Goal: Check status: Check status

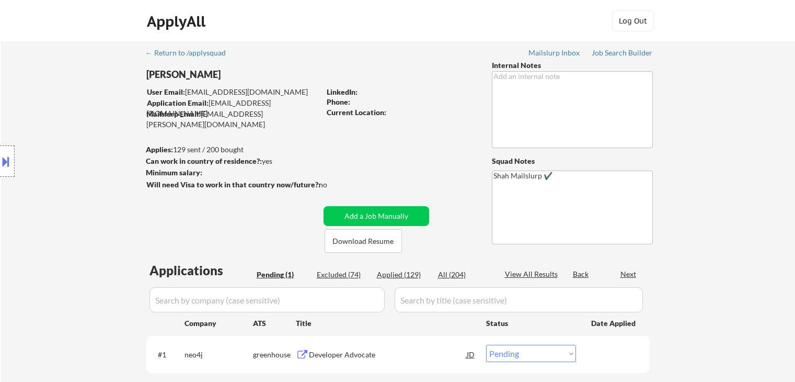
scroll to position [52, 0]
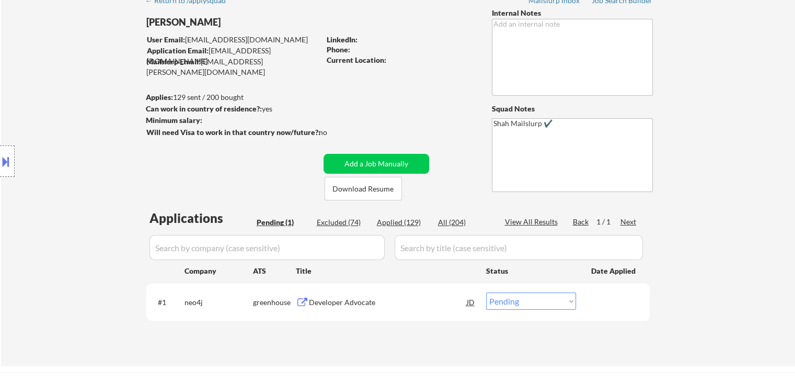
click at [404, 222] on div "Applied (129)" at bounding box center [403, 222] width 52 height 10
select select ""applied""
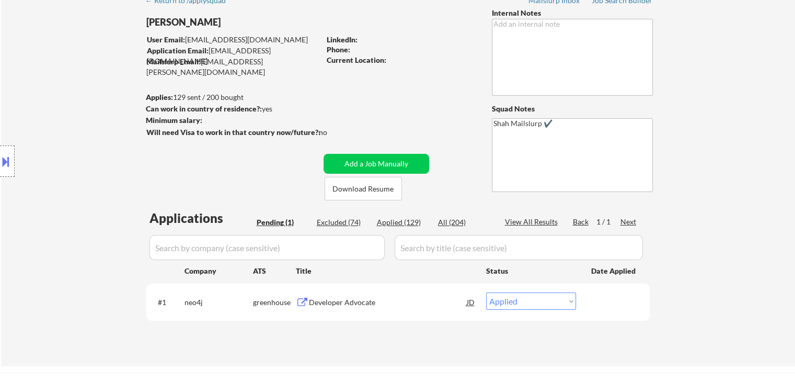
select select ""applied""
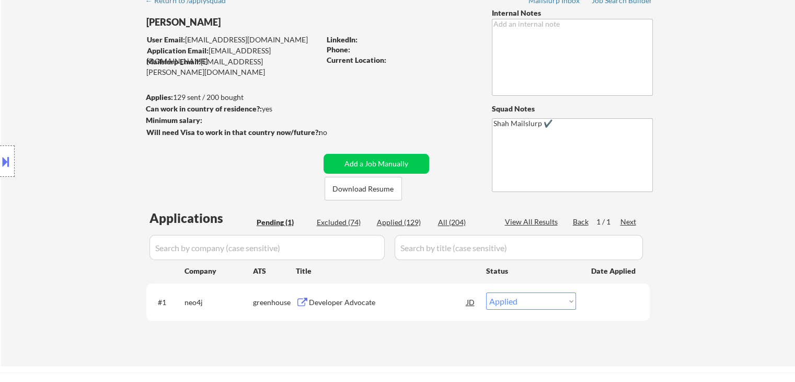
select select ""applied""
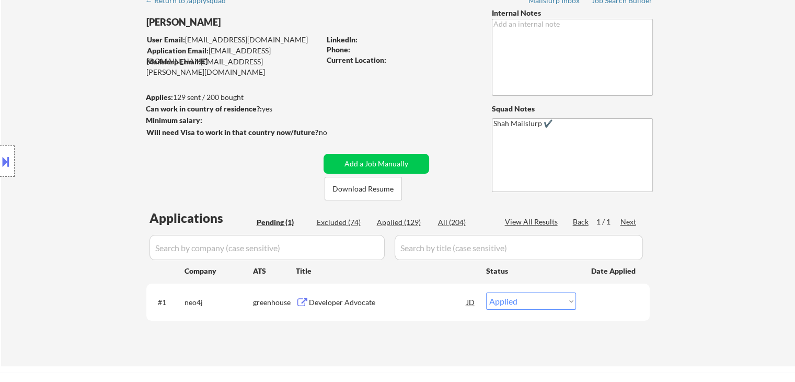
select select ""applied""
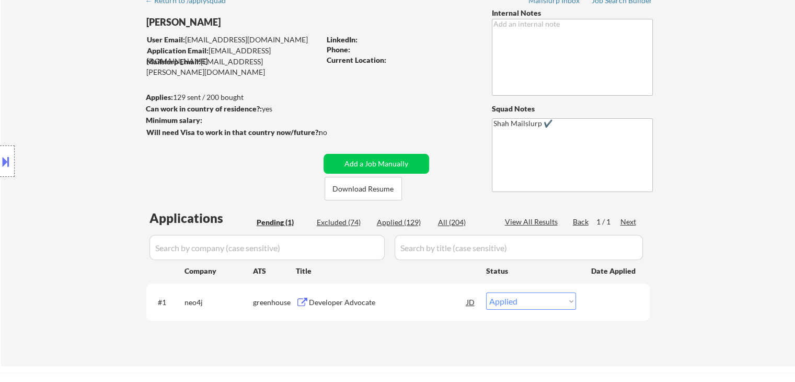
select select ""applied""
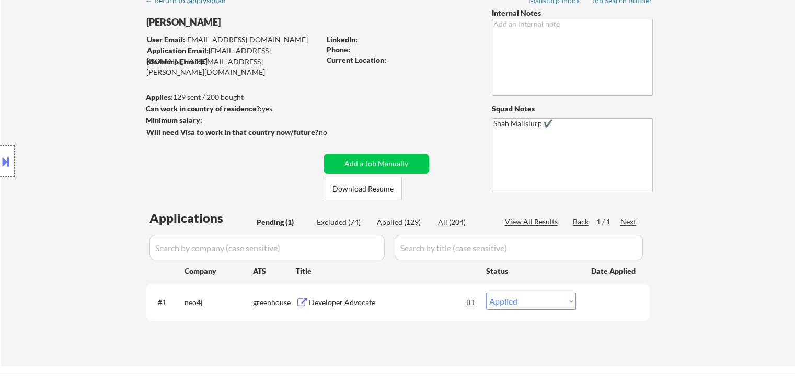
select select ""applied""
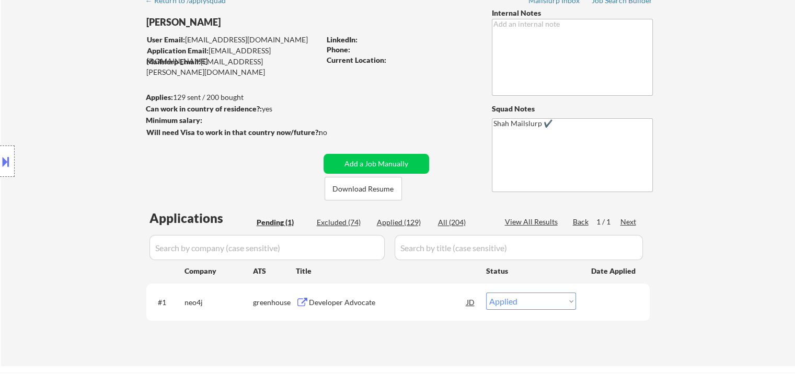
select select ""applied""
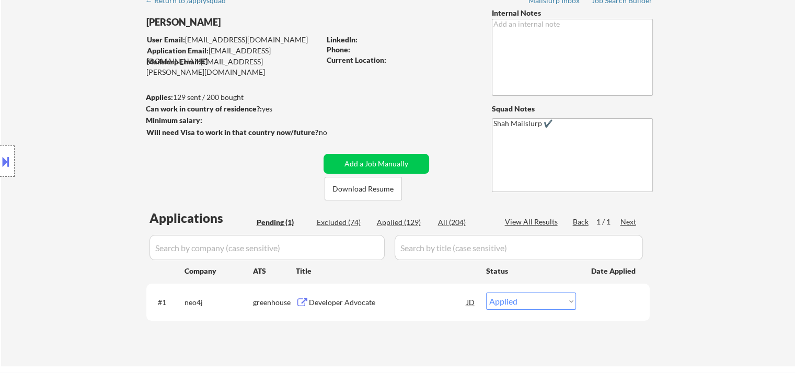
select select ""applied""
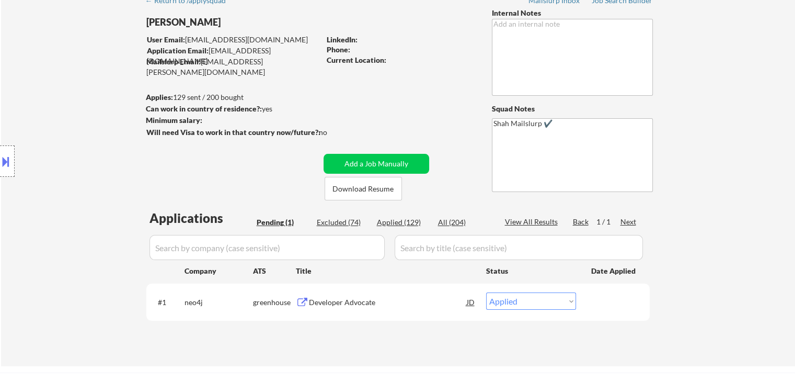
select select ""applied""
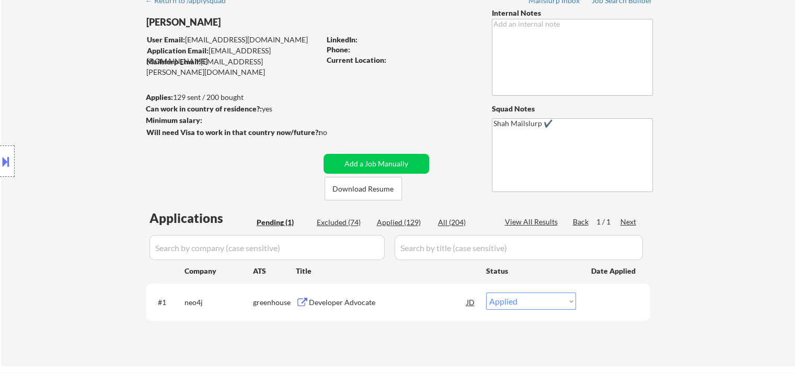
select select ""applied""
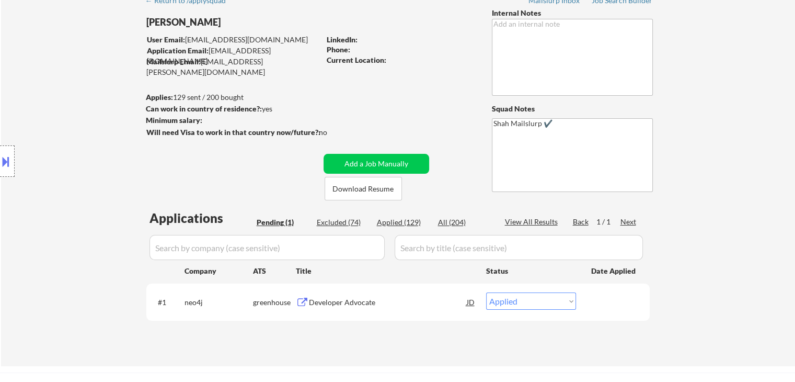
select select ""applied""
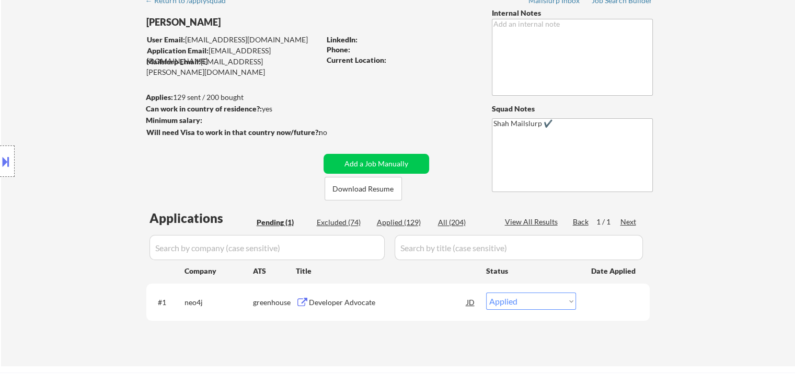
select select ""applied""
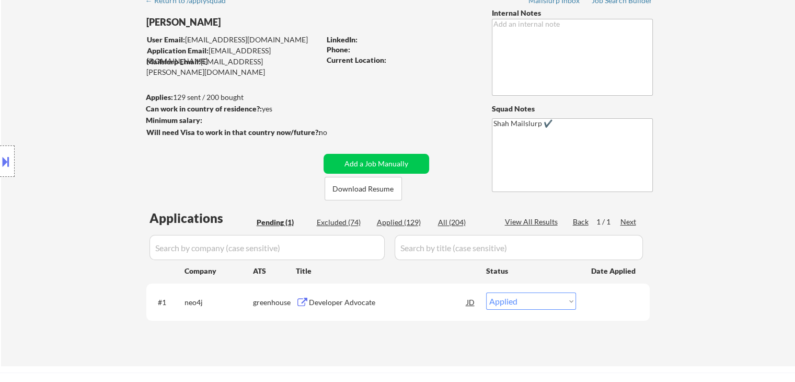
select select ""applied""
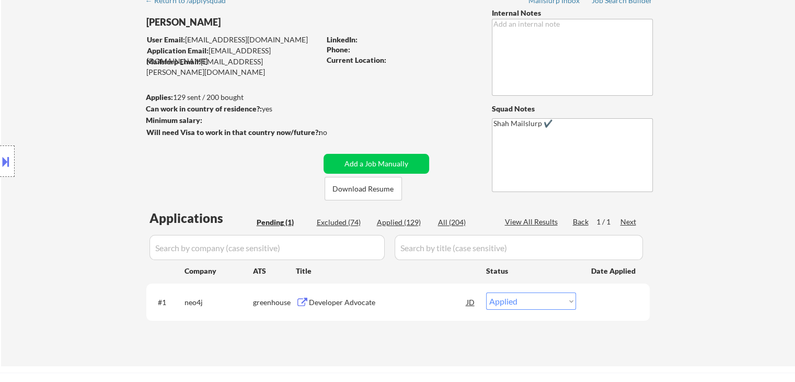
select select ""applied""
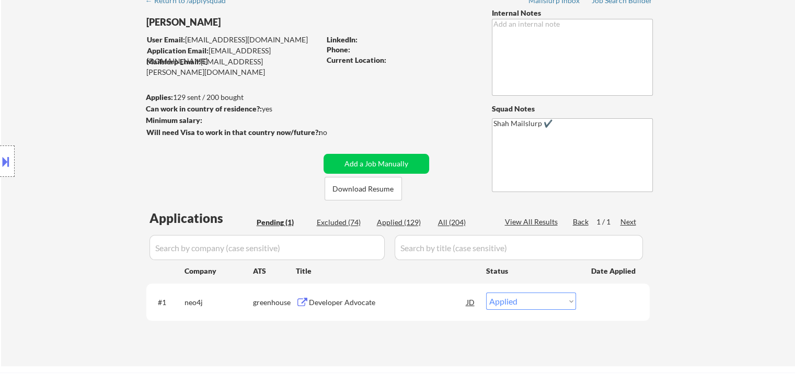
select select ""applied""
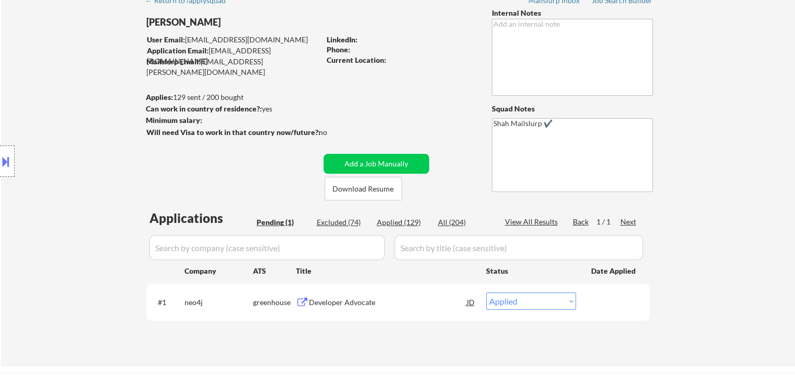
select select ""applied""
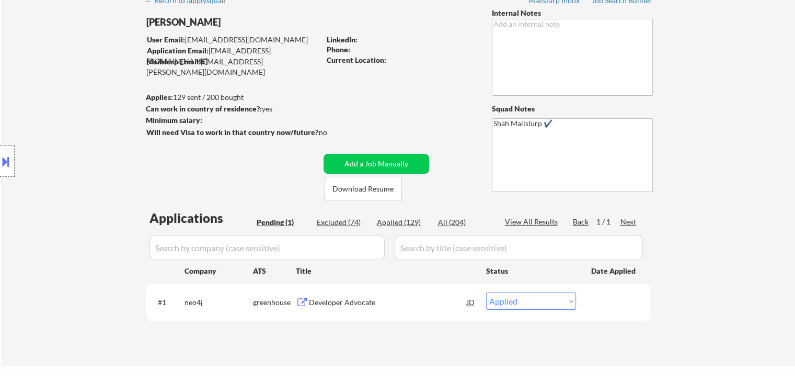
select select ""applied""
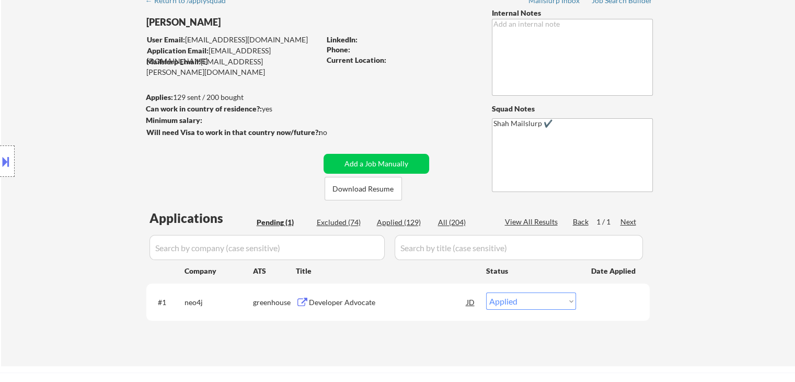
select select ""applied""
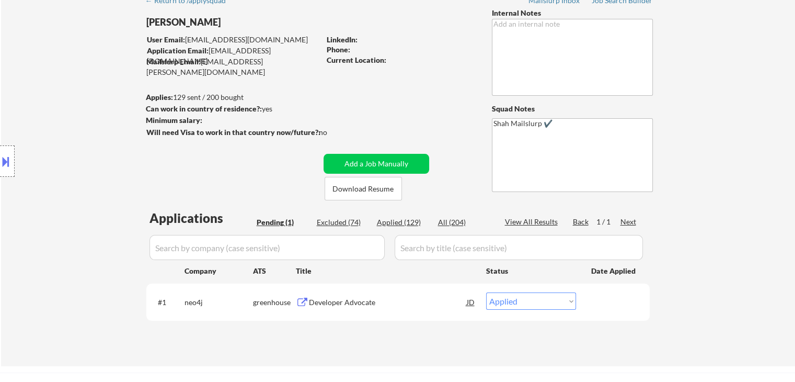
select select ""applied""
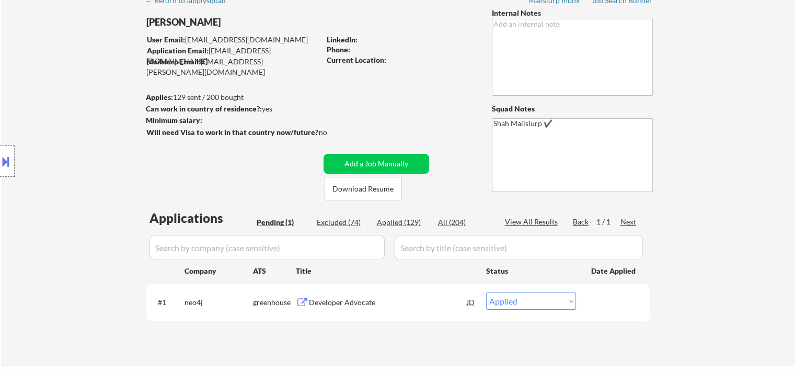
select select ""applied""
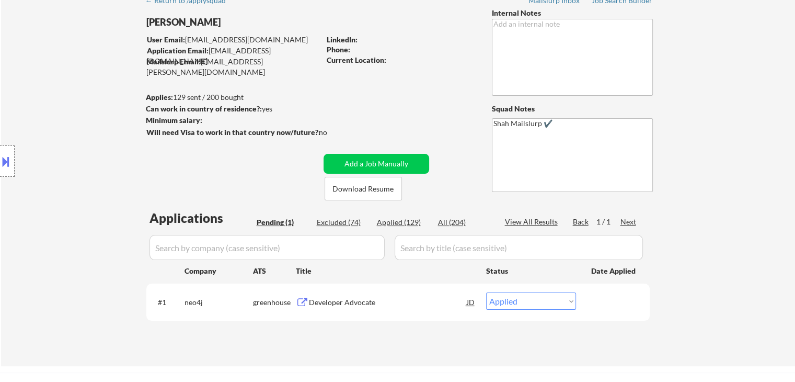
select select ""applied""
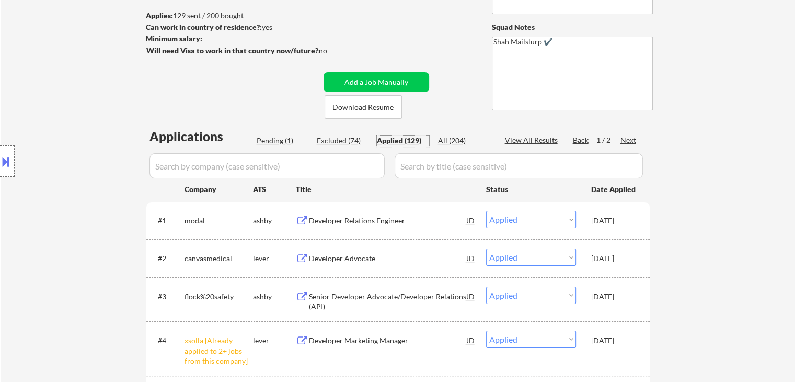
scroll to position [105, 0]
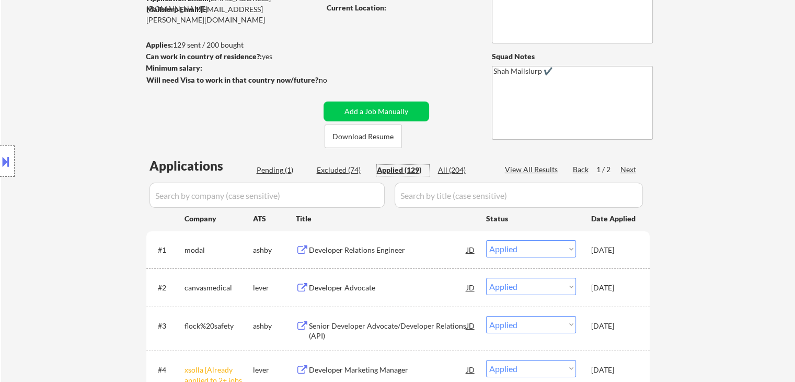
click at [270, 170] on div "Pending (1)" at bounding box center [283, 170] width 52 height 10
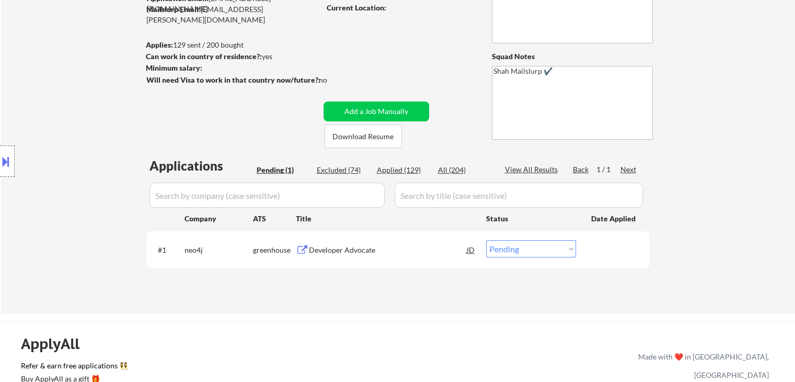
click at [343, 249] on div "Developer Advocate" at bounding box center [388, 250] width 158 height 10
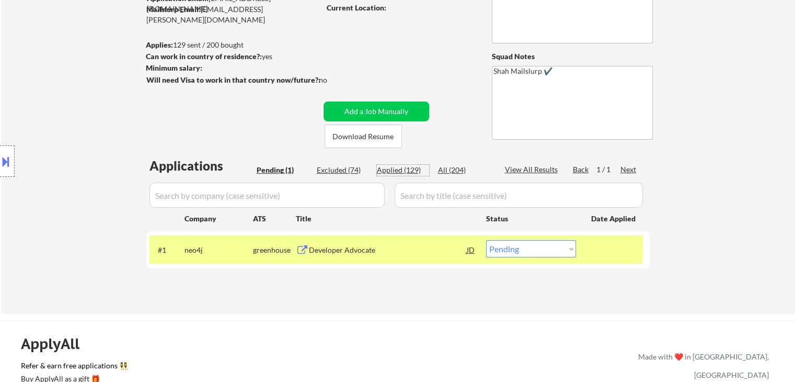
click at [402, 169] on div "Applied (129)" at bounding box center [403, 170] width 52 height 10
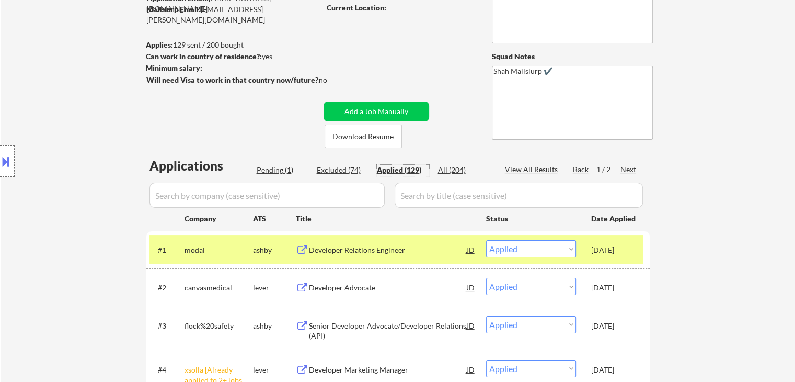
click at [274, 165] on div "Pending (1)" at bounding box center [283, 170] width 52 height 10
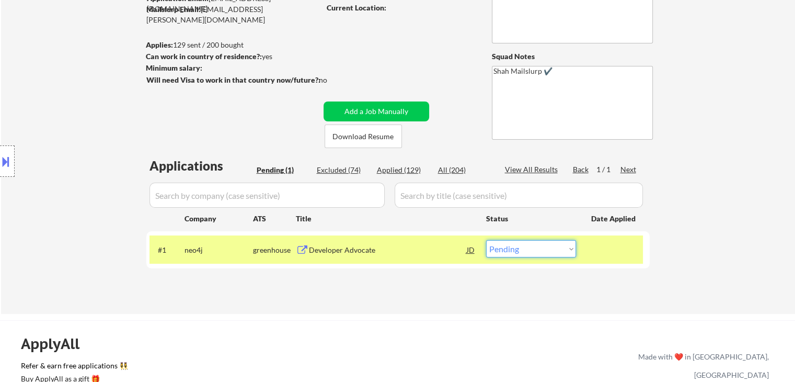
click at [540, 247] on select "Choose an option... Pending Applied Excluded (Questions) Excluded (Expired) Exc…" at bounding box center [531, 248] width 90 height 17
select select ""applied""
click at [486, 240] on select "Choose an option... Pending Applied Excluded (Questions) Excluded (Expired) Exc…" at bounding box center [531, 248] width 90 height 17
